Goal: Information Seeking & Learning: Understand process/instructions

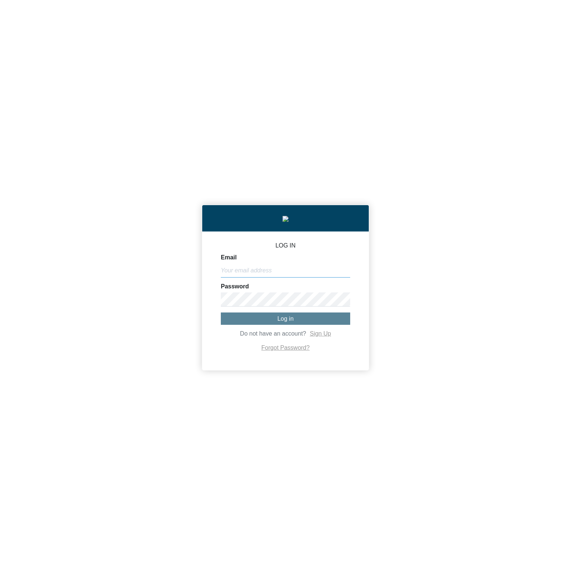
click at [289, 270] on input "Email" at bounding box center [285, 271] width 129 height 14
paste input "[PERSON_NAME][EMAIL_ADDRESS][DOMAIN_NAME]"
type input "[PERSON_NAME][EMAIL_ADDRESS][DOMAIN_NAME]"
click at [317, 321] on button "Log in" at bounding box center [285, 319] width 129 height 12
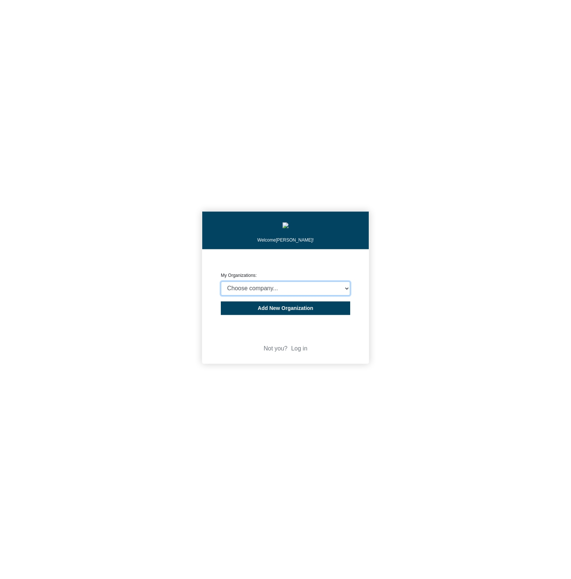
drag, startPoint x: 294, startPoint y: 288, endPoint x: 419, endPoint y: 276, distance: 125.5
click at [419, 276] on div "Welcome [PERSON_NAME]! CREATE ORGANIZATION My Organizations: Choose company... …" at bounding box center [285, 289] width 571 height 579
select select "4403414"
click at [221, 283] on select "Choose company... CARBON ANALYTICS LIMITED test6 Nekton Capital Limited Pacha S…" at bounding box center [285, 289] width 129 height 14
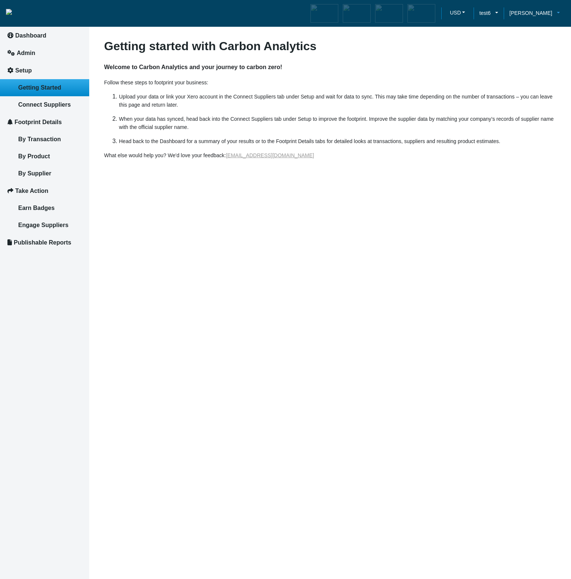
click at [552, 15] on span "[PERSON_NAME]" at bounding box center [531, 13] width 43 height 8
click at [449, 225] on article "Getting started with Carbon Analytics Welcome to Carbon Analytics and your jour…" at bounding box center [330, 289] width 482 height 579
click at [12, 11] on img at bounding box center [9, 12] width 6 height 6
click at [358, 303] on article "Getting started with Carbon Analytics Welcome to Carbon Analytics and your jour…" at bounding box center [330, 289] width 482 height 579
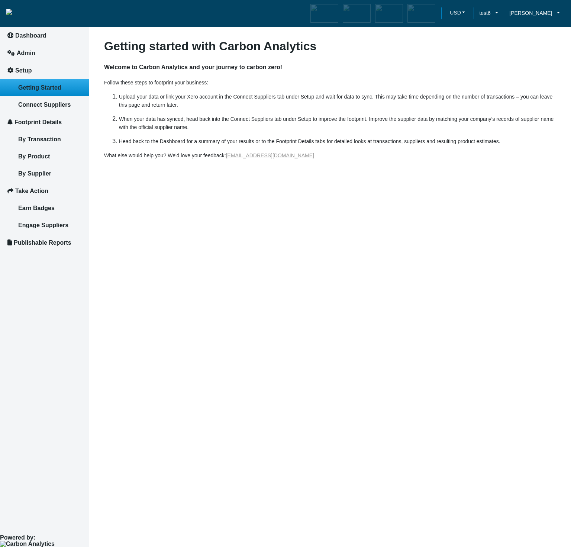
click at [305, 381] on article "Getting started with Carbon Analytics Welcome to Carbon Analytics and your jour…" at bounding box center [330, 273] width 482 height 547
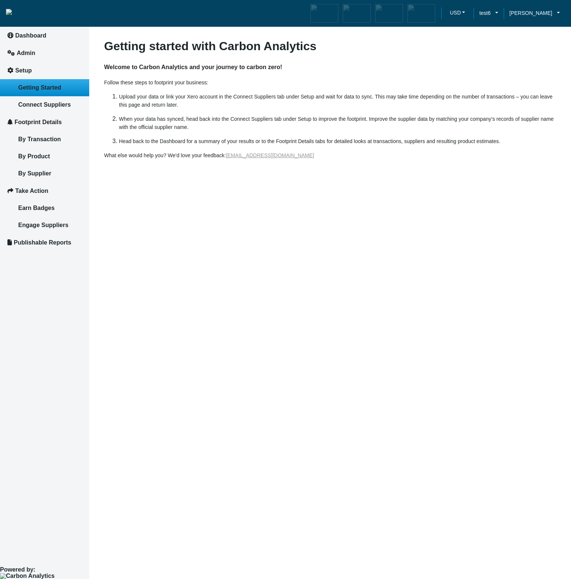
click at [139, 503] on article "Getting started with Carbon Analytics Welcome to Carbon Analytics and your jour…" at bounding box center [330, 289] width 482 height 579
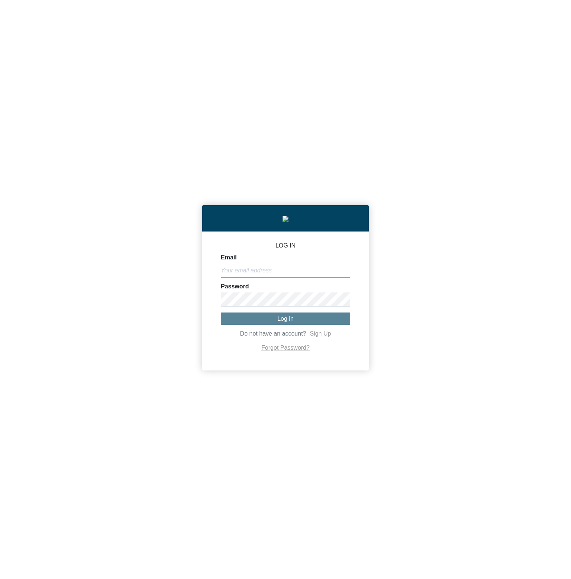
click at [280, 271] on input "Email" at bounding box center [285, 271] width 129 height 14
paste input "[PERSON_NAME][EMAIL_ADDRESS][DOMAIN_NAME]"
type input "[PERSON_NAME][EMAIL_ADDRESS][DOMAIN_NAME]"
click at [290, 318] on span "Log in" at bounding box center [285, 319] width 16 height 6
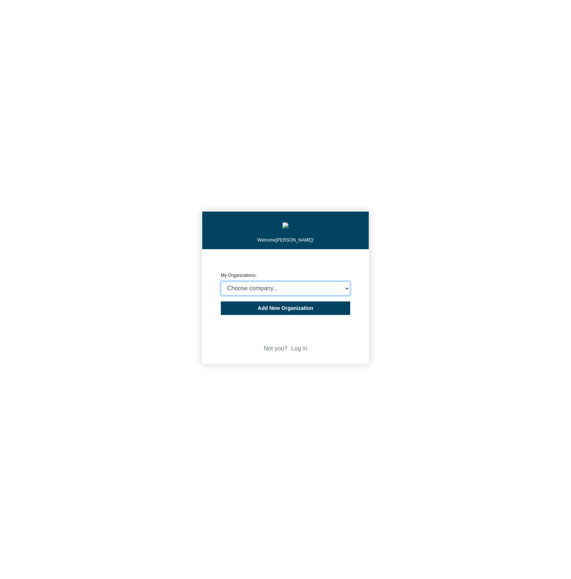
select select "4403414"
click at [221, 283] on select "Choose company... CARBON ANALYTICS LIMITED test6 Nekton Capital Limited Pacha S…" at bounding box center [285, 289] width 129 height 14
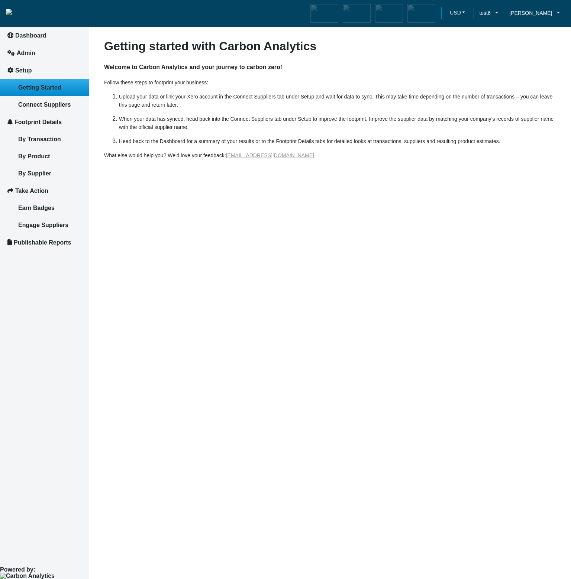
click at [467, 395] on article "Getting started with Carbon Analytics Welcome to Carbon Analytics and your jour…" at bounding box center [330, 289] width 482 height 579
click at [330, 477] on article "Getting started with Carbon Analytics Welcome to Carbon Analytics and your jour…" at bounding box center [330, 289] width 482 height 579
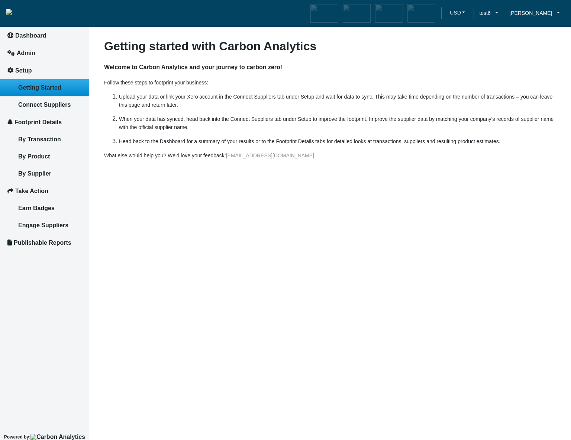
click at [57, 369] on div "Dashboard Admin Setup Getting Started Connect Suppliers Footprint Details By Tr…" at bounding box center [44, 210] width 89 height 421
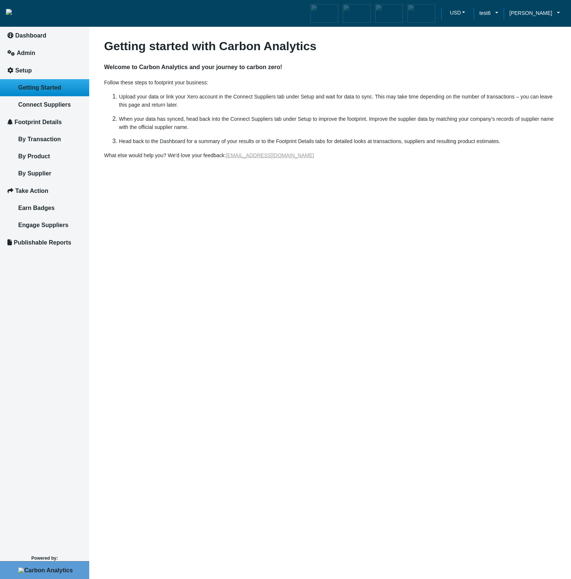
click at [235, 543] on article "Getting started with Carbon Analytics Welcome to Carbon Analytics and your jour…" at bounding box center [330, 289] width 482 height 579
click at [220, 493] on article "Getting started with Carbon Analytics Welcome to Carbon Analytics and your jour…" at bounding box center [330, 289] width 482 height 579
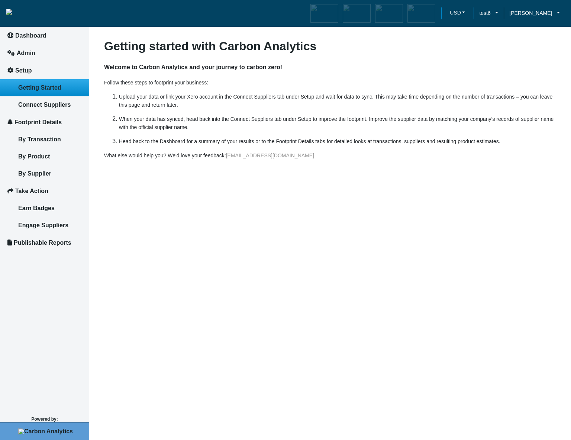
click at [139, 376] on article "Getting started with Carbon Analytics Welcome to Carbon Analytics and your jour…" at bounding box center [330, 220] width 482 height 440
click at [337, 273] on article "Getting started with Carbon Analytics Welcome to Carbon Analytics and your jour…" at bounding box center [330, 220] width 482 height 440
click at [203, 362] on article "Getting started with Carbon Analytics Welcome to Carbon Analytics and your jour…" at bounding box center [330, 220] width 482 height 440
click at [60, 434] on img at bounding box center [44, 437] width 55 height 6
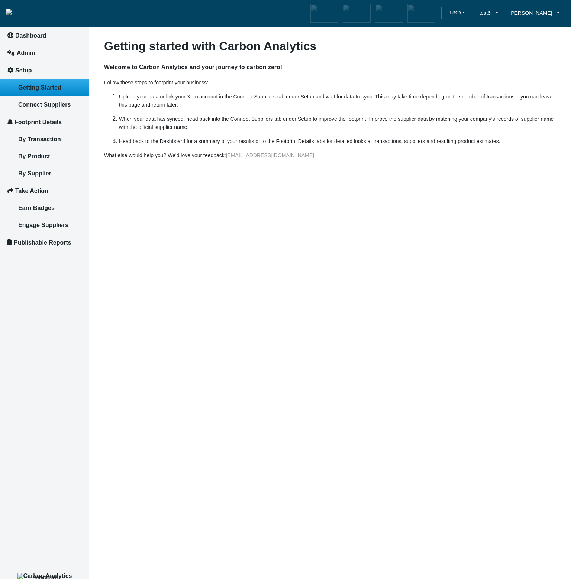
click at [292, 328] on article "Getting started with Carbon Analytics Welcome to Carbon Analytics and your jour…" at bounding box center [330, 289] width 482 height 579
click at [312, 276] on article "Getting started with Carbon Analytics Welcome to Carbon Analytics and your jour…" at bounding box center [330, 289] width 482 height 579
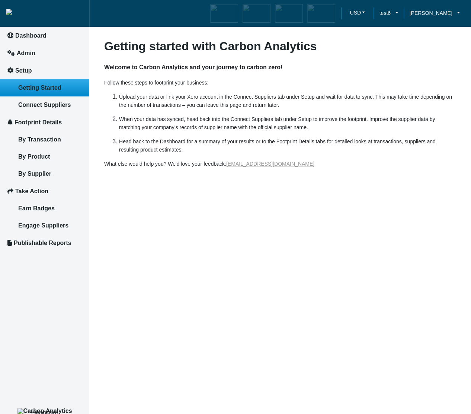
click at [59, 408] on img at bounding box center [44, 411] width 55 height 6
click at [49, 398] on img at bounding box center [44, 411] width 55 height 6
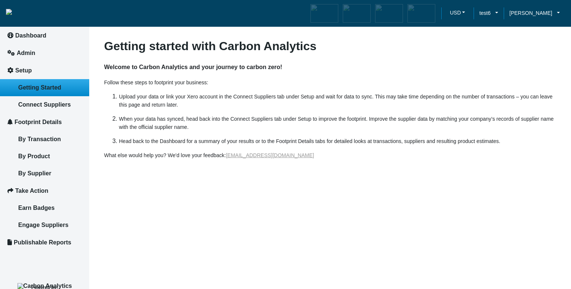
click at [418, 165] on div "What else would help you? We'd love your feedback: support@co2analytics.com" at bounding box center [330, 158] width 463 height 14
click at [459, 13] on link "[PERSON_NAME]" at bounding box center [535, 13] width 62 height 8
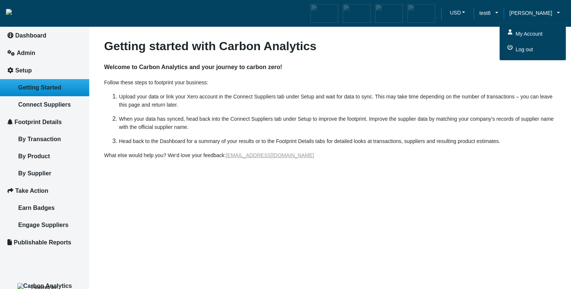
click at [391, 204] on article "Getting started with Carbon Analytics Welcome to Carbon Analytics and your jour…" at bounding box center [330, 144] width 482 height 289
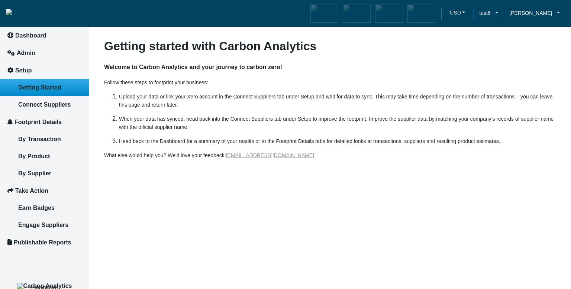
click at [61, 283] on img at bounding box center [44, 286] width 55 height 6
click at [56, 283] on img at bounding box center [44, 286] width 55 height 6
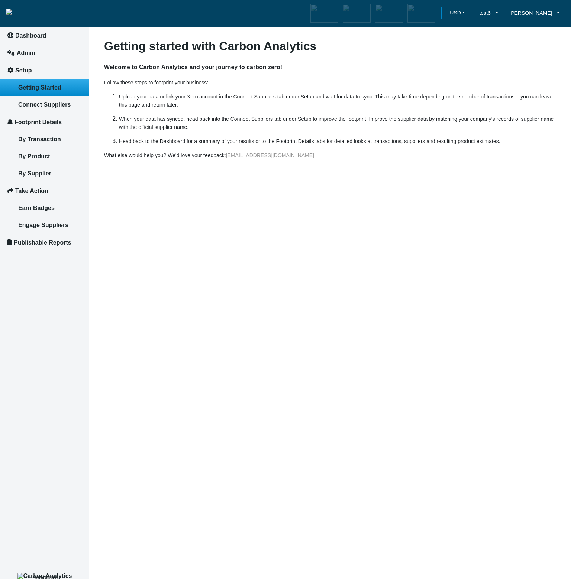
click at [211, 306] on article "Getting started with Carbon Analytics Welcome to Carbon Analytics and your jour…" at bounding box center [330, 289] width 482 height 579
click at [57, 329] on div "Dashboard Admin Setup Getting Started Connect Suppliers Footprint Details By Tr…" at bounding box center [44, 280] width 89 height 560
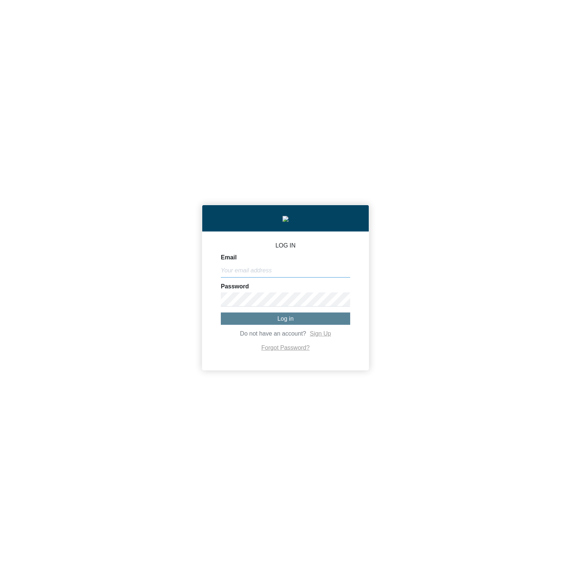
click at [302, 273] on input "Email" at bounding box center [285, 271] width 129 height 14
paste input "[PERSON_NAME][EMAIL_ADDRESS][DOMAIN_NAME]"
type input "[PERSON_NAME][EMAIL_ADDRESS][DOMAIN_NAME]"
click at [302, 319] on button "Log in" at bounding box center [285, 319] width 129 height 12
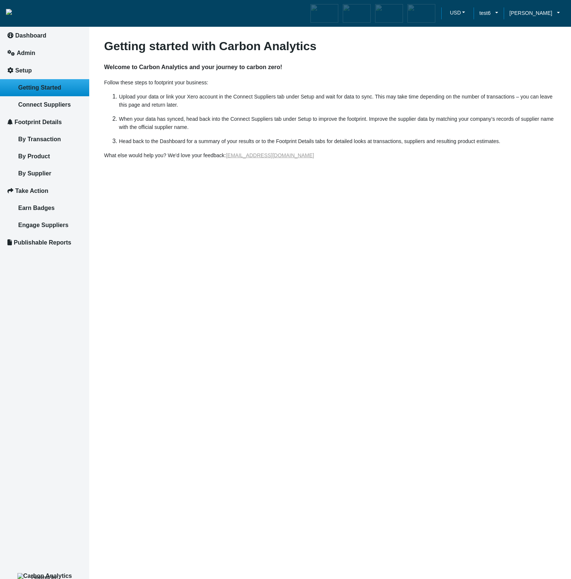
click at [44, 574] on img at bounding box center [44, 577] width 55 height 6
click at [51, 574] on img at bounding box center [44, 577] width 55 height 6
